Goal: Task Accomplishment & Management: Manage account settings

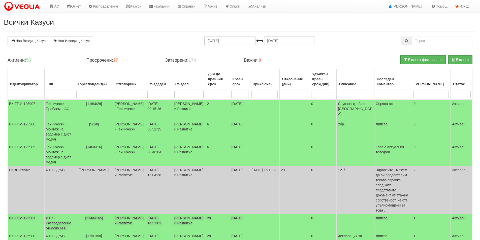
scroll to position [76, 0]
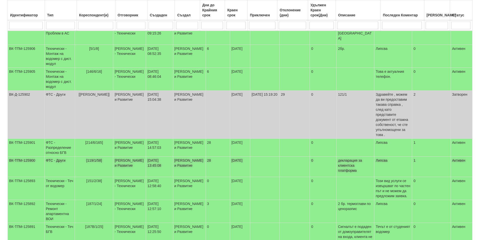
click at [155, 161] on td "08/10/2025 13:45:08" at bounding box center [159, 167] width 27 height 20
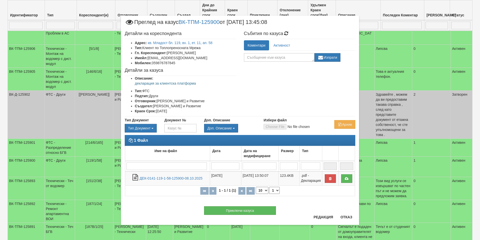
click at [321, 214] on div "Приключи казуса" at bounding box center [240, 208] width 238 height 14
click at [320, 215] on button "Редакция" at bounding box center [323, 217] width 26 height 8
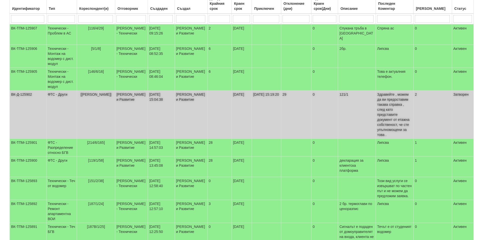
scroll to position [0, 0]
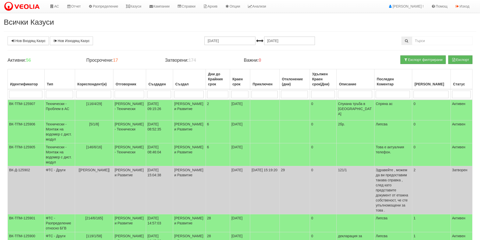
click at [181, 92] on input "search" at bounding box center [188, 95] width 29 height 8
click at [133, 94] on input "search" at bounding box center [129, 95] width 29 height 8
type input "ка"
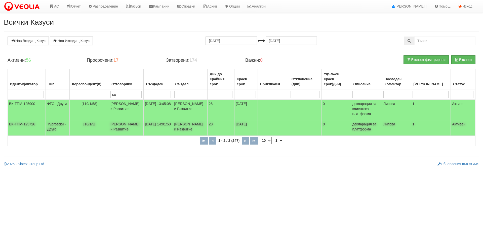
type input "ка"
click at [180, 134] on td "Женя Димитрова - Клиенти и Развитие" at bounding box center [190, 127] width 34 height 15
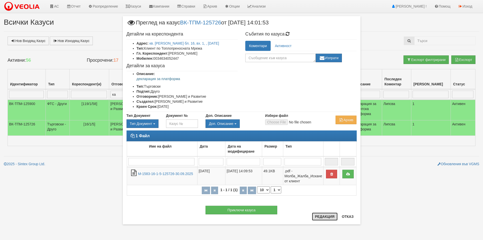
click at [326, 218] on button "Редакция" at bounding box center [325, 217] width 26 height 8
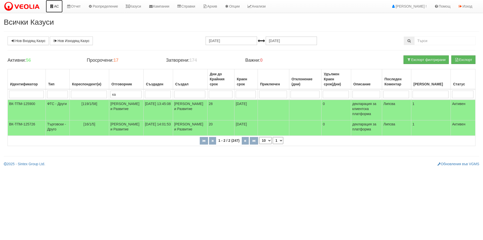
click at [56, 9] on link "АС" at bounding box center [54, 6] width 17 height 13
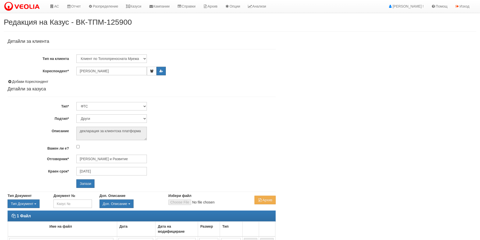
select select "Други"
click at [106, 171] on input "[DATE]" at bounding box center [111, 171] width 71 height 9
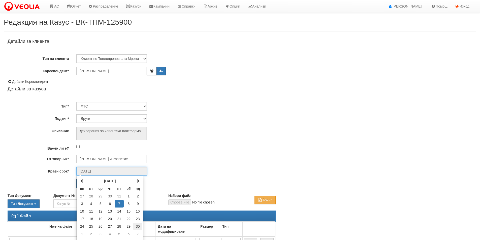
click at [135, 227] on td "30" at bounding box center [137, 227] width 9 height 8
type input "[DATE]"
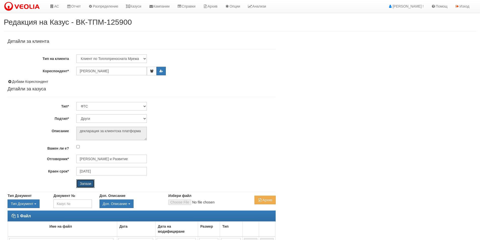
click at [88, 186] on input "Запази" at bounding box center [85, 183] width 18 height 9
select select "Друго"
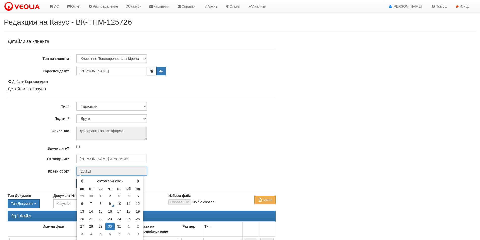
click at [124, 172] on input "30/10/2025" at bounding box center [111, 171] width 71 height 9
click at [137, 182] on span at bounding box center [138, 181] width 4 height 4
click at [137, 224] on td "30" at bounding box center [137, 227] width 9 height 8
type input "[DATE]"
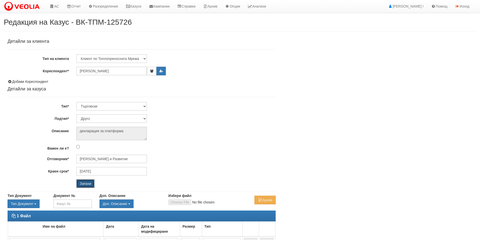
click at [93, 183] on input "Запази" at bounding box center [85, 183] width 18 height 9
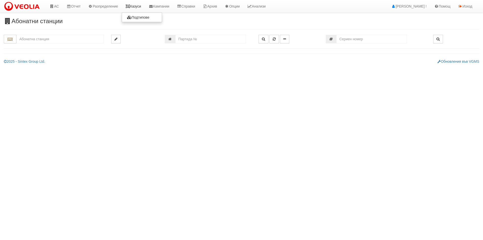
click at [135, 8] on link "Казуси" at bounding box center [133, 6] width 23 height 13
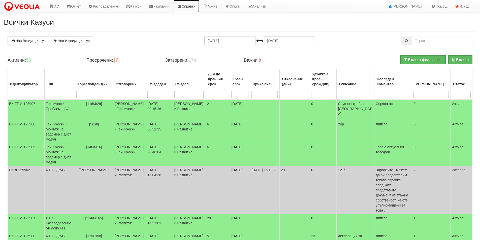
click at [192, 6] on link "Справки" at bounding box center [186, 6] width 26 height 13
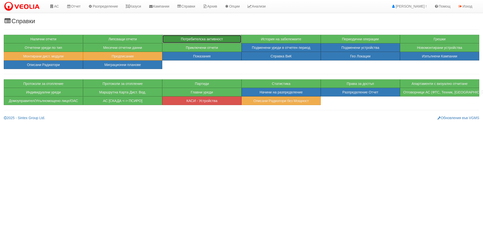
click at [217, 38] on button "Потребителска активност" at bounding box center [201, 39] width 79 height 9
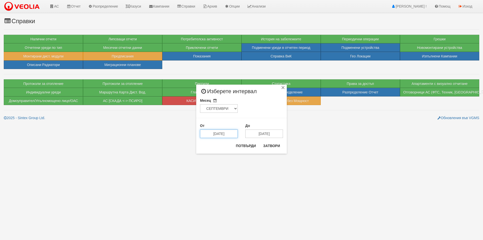
click at [234, 134] on input "15/09/2025" at bounding box center [219, 133] width 38 height 9
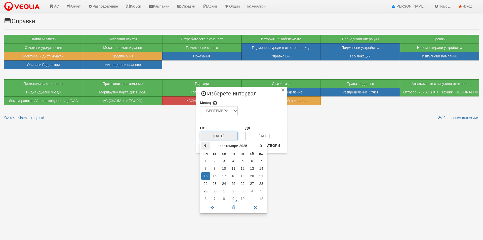
click at [203, 143] on th at bounding box center [205, 146] width 9 height 8
click at [266, 143] on div "август 2025 пн вт ср чт пт сб нд 28 29 30 31 1 2 3 4 5 6 7 8 9 10 11 12 13 14 1…" at bounding box center [233, 177] width 67 height 73
click at [264, 144] on th at bounding box center [261, 146] width 9 height 8
click at [237, 168] on td "9" at bounding box center [233, 169] width 9 height 8
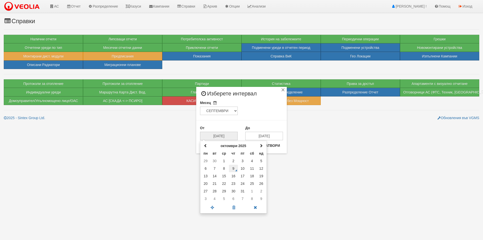
type input "09/10/2025"
click at [264, 135] on input "15/10/2025" at bounding box center [264, 136] width 38 height 9
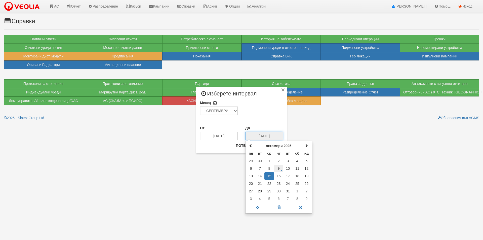
click at [279, 169] on td "9" at bounding box center [278, 169] width 9 height 8
type input "09/10/2025"
click at [255, 150] on div "Потвърди Затвори" at bounding box center [258, 148] width 50 height 12
click at [254, 148] on button "Потвърди" at bounding box center [246, 146] width 26 height 8
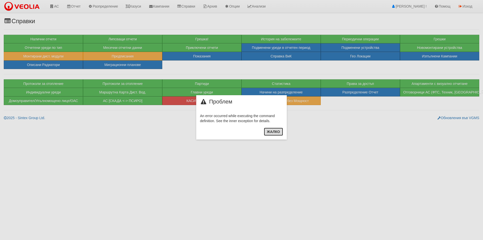
click at [273, 132] on button "Жалко" at bounding box center [273, 132] width 19 height 8
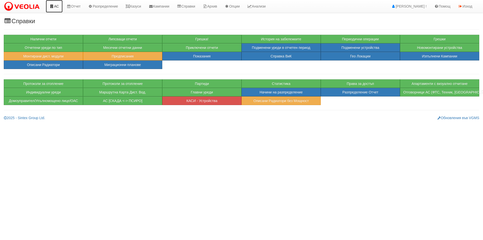
click at [54, 6] on icon at bounding box center [52, 7] width 5 height 4
